Goal: Participate in discussion

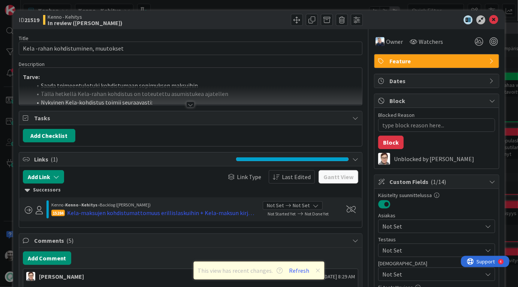
type textarea "x"
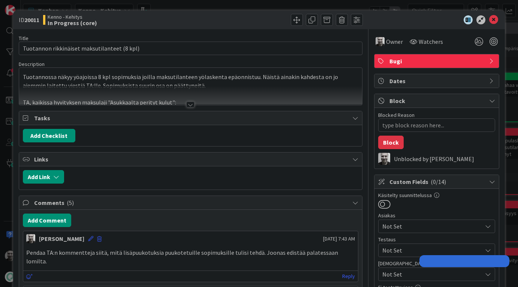
type textarea "x"
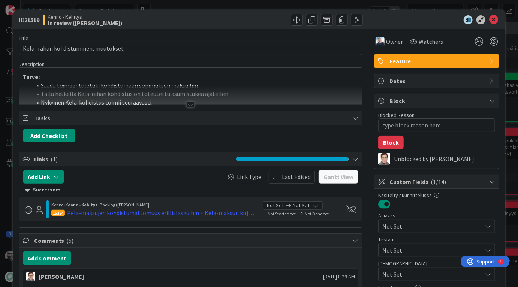
type textarea "x"
click at [192, 104] on div at bounding box center [190, 105] width 8 height 6
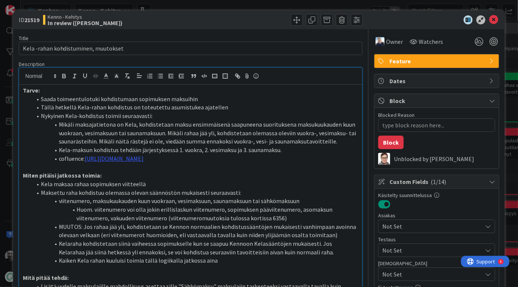
type textarea "x"
